Goal: Task Accomplishment & Management: Use online tool/utility

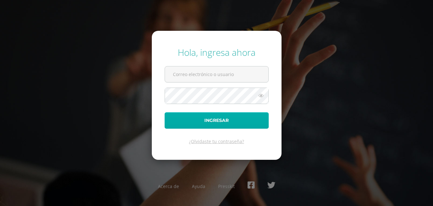
type input "2020805"
click at [217, 119] on button "Ingresar" at bounding box center [217, 120] width 104 height 16
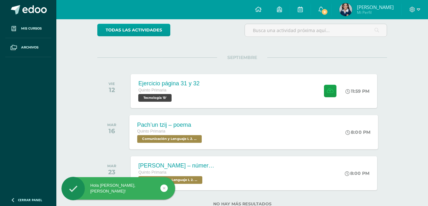
scroll to position [64, 0]
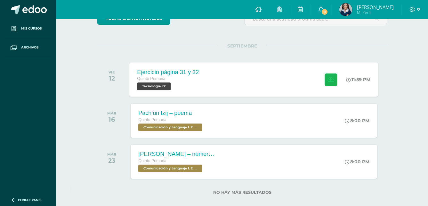
click at [334, 73] on button at bounding box center [331, 79] width 12 height 12
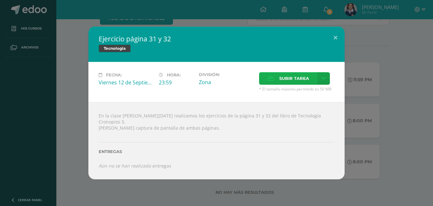
click at [266, 84] on label "Subir tarea" at bounding box center [288, 78] width 58 height 12
click at [0, 0] on input "Subir tarea" at bounding box center [0, 0] width 0 height 0
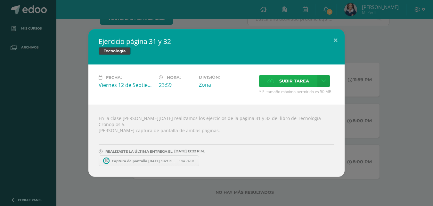
click at [265, 85] on label "Subir tarea" at bounding box center [288, 81] width 58 height 12
click at [0, 0] on input "Subir tarea" at bounding box center [0, 0] width 0 height 0
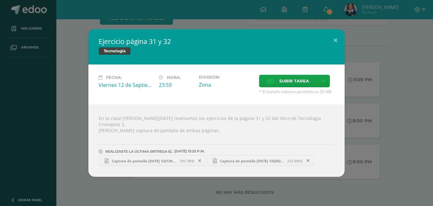
click at [141, 159] on span "Captura de pantalla [DATE] 132139.png" at bounding box center [144, 160] width 70 height 5
click at [226, 158] on span "Captura de pantalla [DATE] 132202.png" at bounding box center [252, 160] width 70 height 5
click at [109, 22] on div "Ejercicio página 31 y 32 Tecnología Fecha: [DATE] Hora: 23:59 División: Subir t…" at bounding box center [216, 103] width 433 height 206
